Goal: Task Accomplishment & Management: Manage account settings

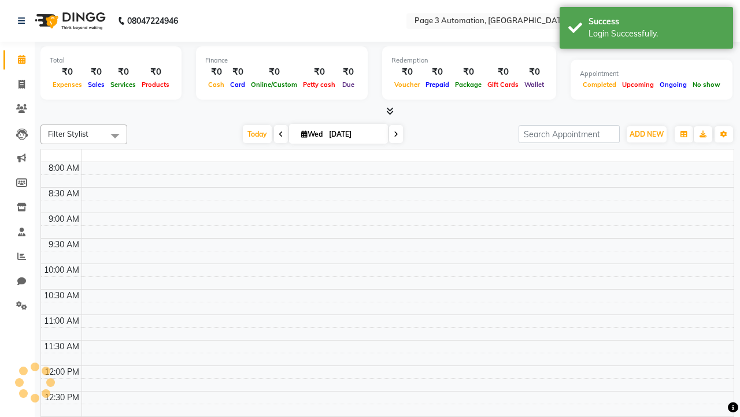
select select "en"
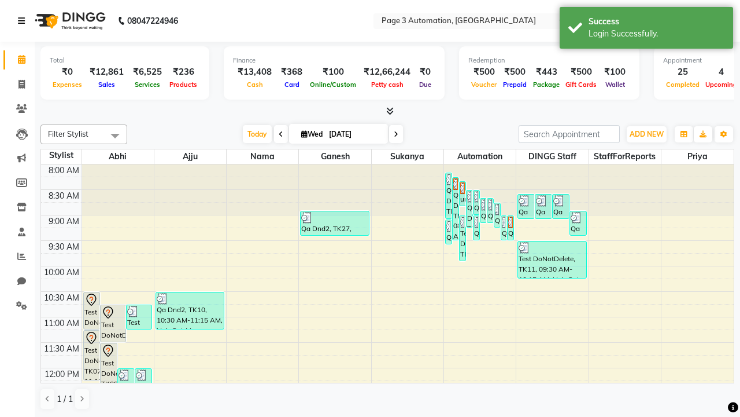
click at [24, 21] on icon at bounding box center [21, 21] width 7 height 8
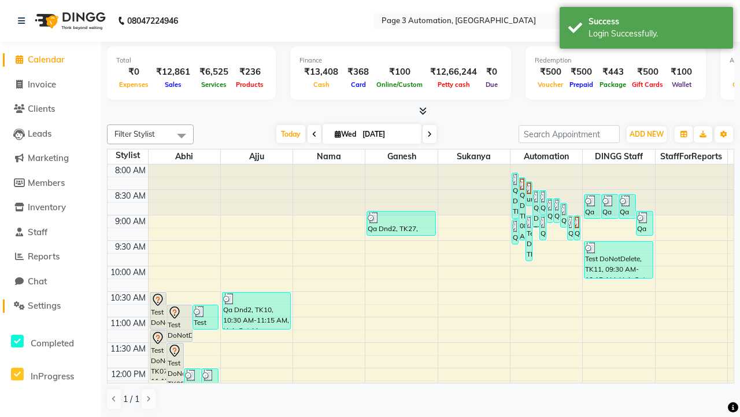
click at [50, 305] on span "Settings" at bounding box center [44, 305] width 33 height 11
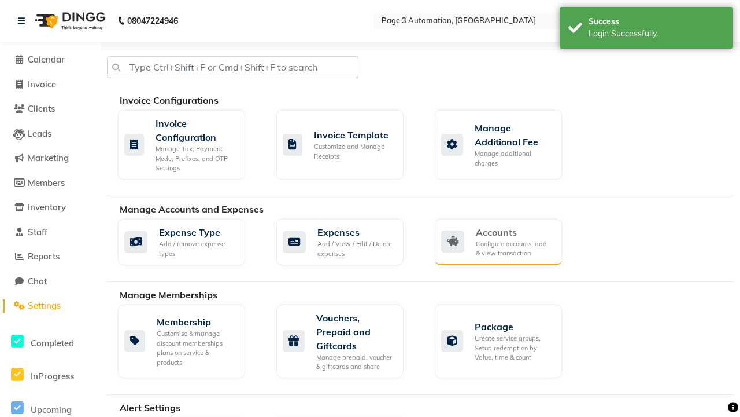
click at [514, 231] on div "Accounts" at bounding box center [514, 232] width 77 height 14
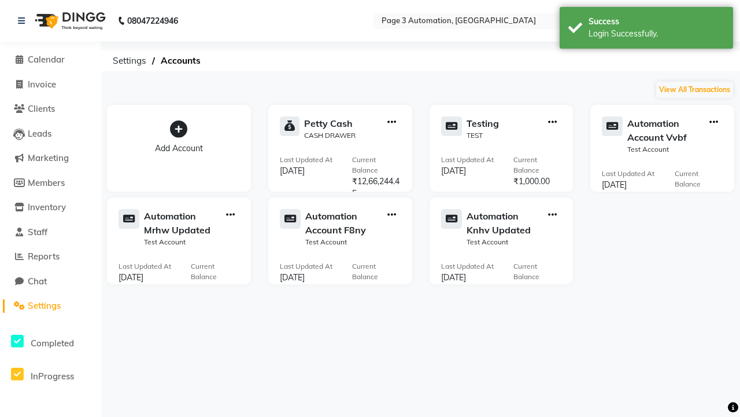
click at [179, 129] on icon at bounding box center [178, 128] width 17 height 17
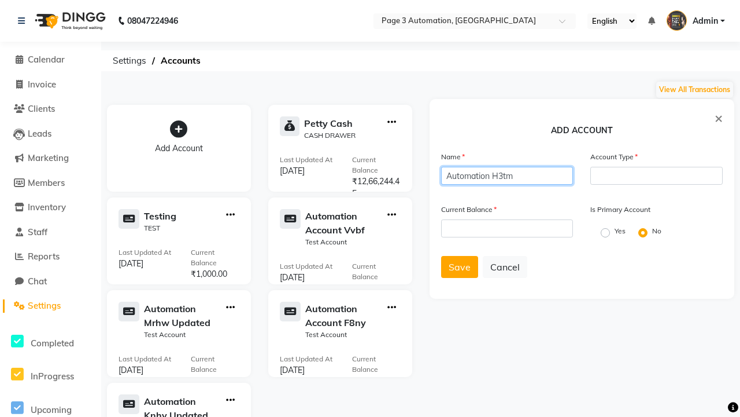
type input "Automation H3tm"
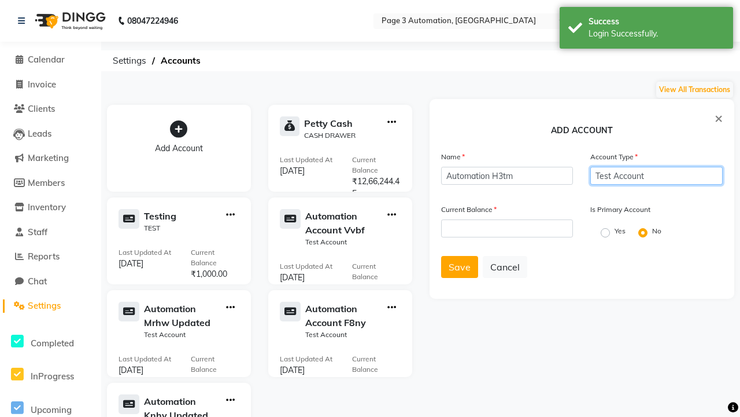
type input "Test Account"
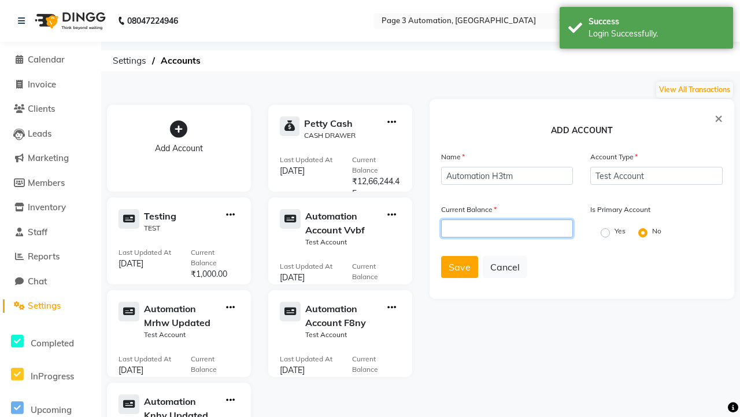
type input "1000"
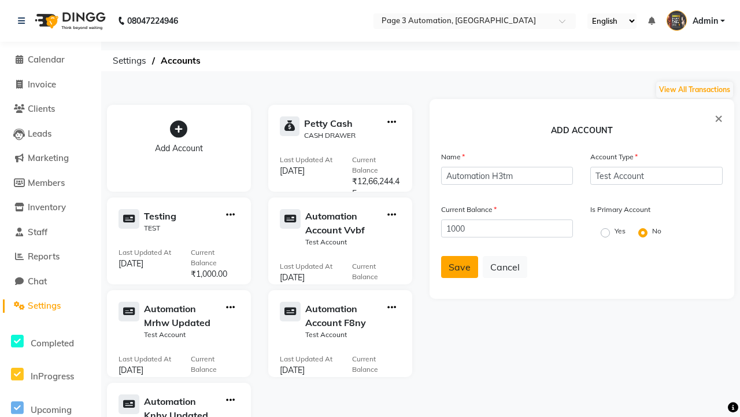
click at [459, 267] on span "Save" at bounding box center [460, 267] width 22 height 12
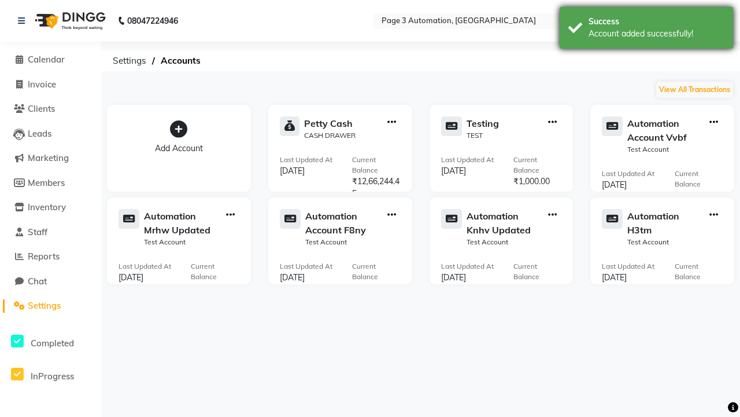
click at [647, 30] on div "Account added successfully!" at bounding box center [657, 34] width 136 height 12
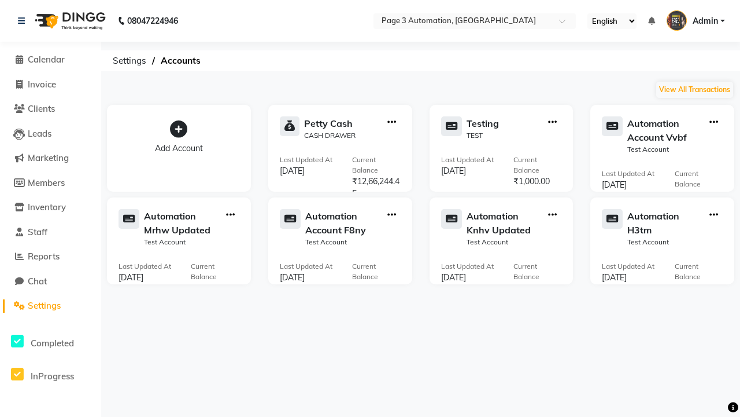
click at [714, 215] on icon "button" at bounding box center [714, 215] width 9 height 1
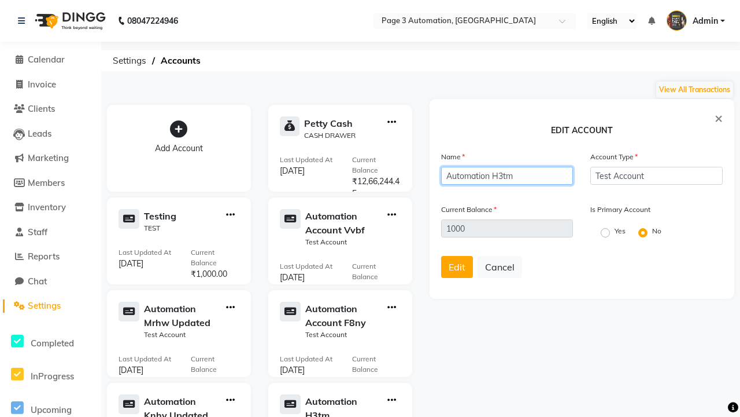
type input "Automation H3tm Updated"
click at [457, 267] on span "Edit" at bounding box center [457, 267] width 17 height 12
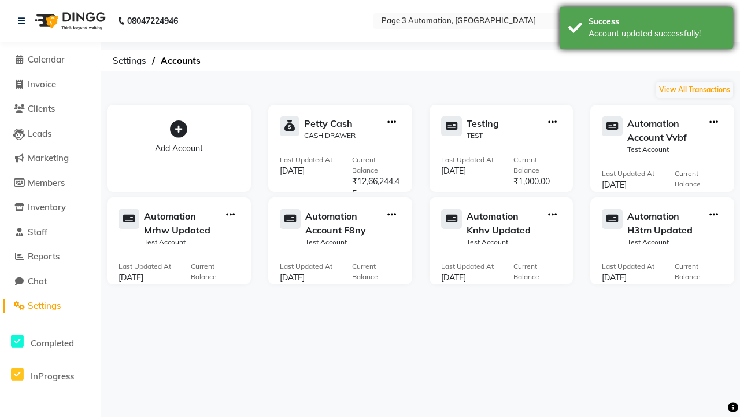
click at [647, 30] on div "Account updated successfully!" at bounding box center [657, 34] width 136 height 12
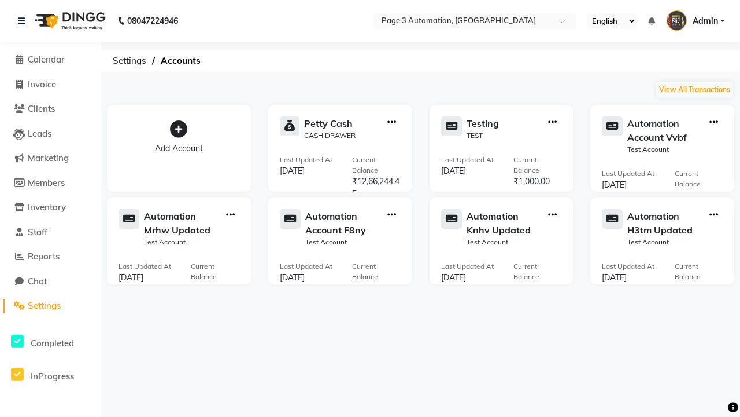
click at [714, 215] on icon "button" at bounding box center [714, 215] width 9 height 1
click at [666, 199] on div "Delete Account" at bounding box center [666, 199] width 61 height 12
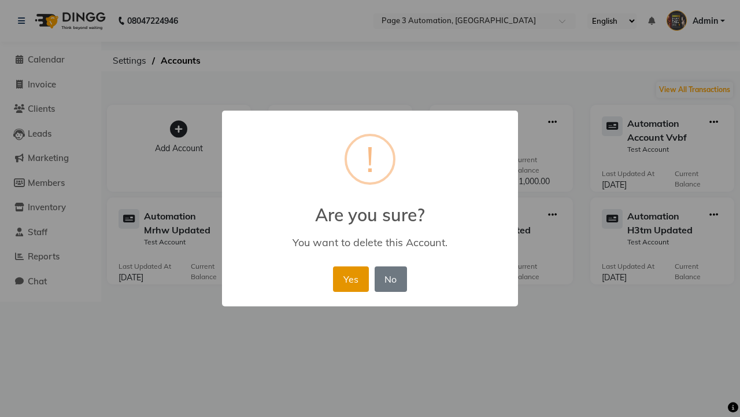
click at [351, 278] on button "Yes" at bounding box center [350, 278] width 35 height 25
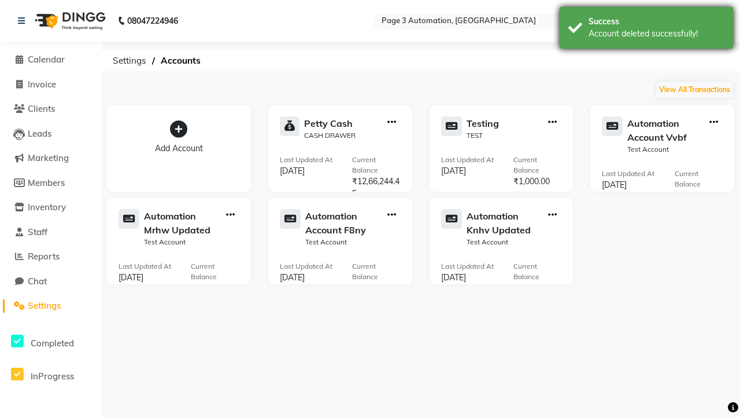
click at [647, 30] on div "Account deleted successfully!" at bounding box center [657, 34] width 136 height 12
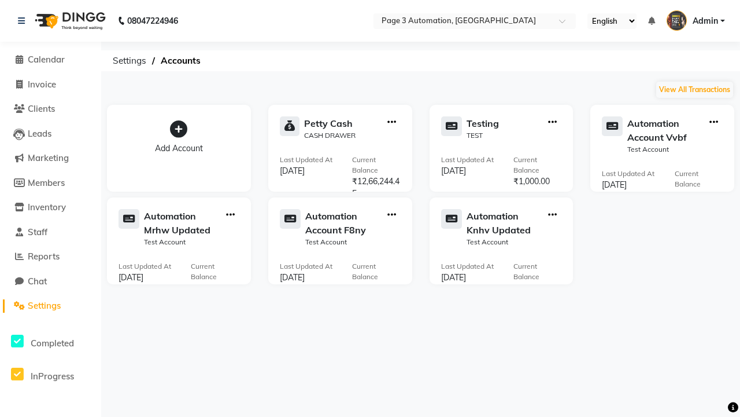
click at [696, 21] on span "Admin" at bounding box center [705, 21] width 25 height 12
click at [0, 0] on link "Sign out" at bounding box center [0, 0] width 0 height 0
